Goal: Task Accomplishment & Management: Manage account settings

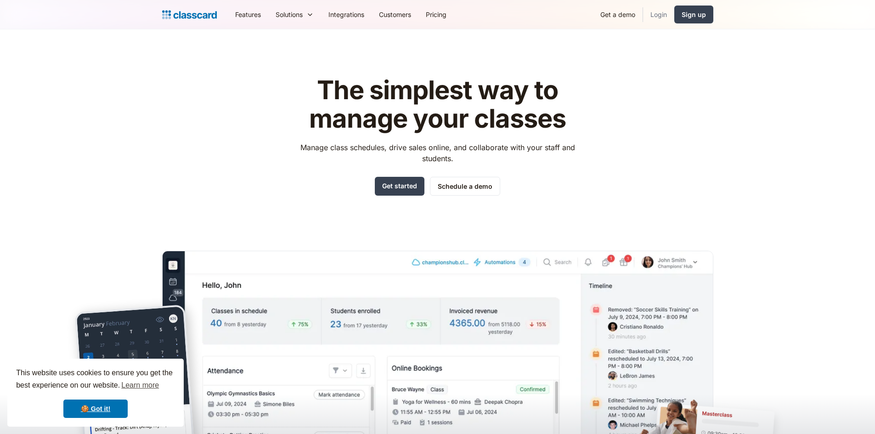
click at [667, 15] on link "Login" at bounding box center [658, 14] width 31 height 21
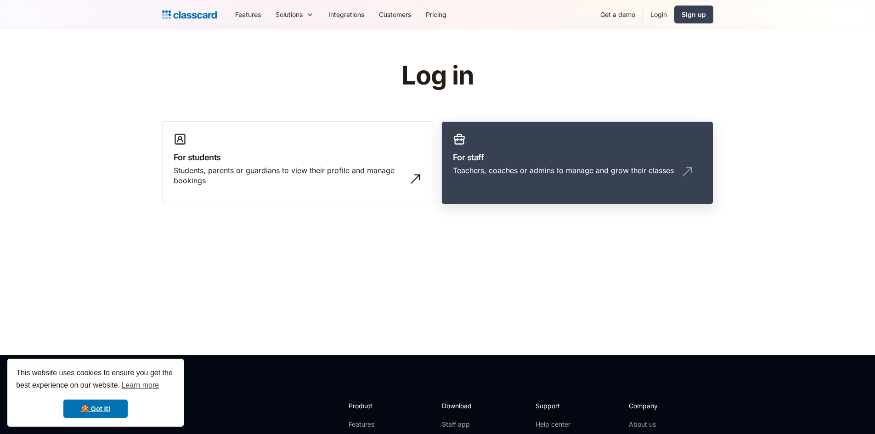
click at [496, 150] on link "For staff Teachers, coaches or admins to manage and grow their classes" at bounding box center [577, 163] width 272 height 84
